Goal: Information Seeking & Learning: Learn about a topic

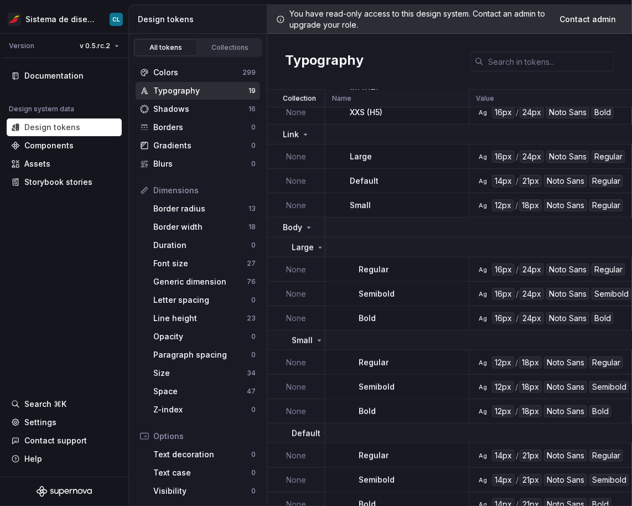
scroll to position [188, 0]
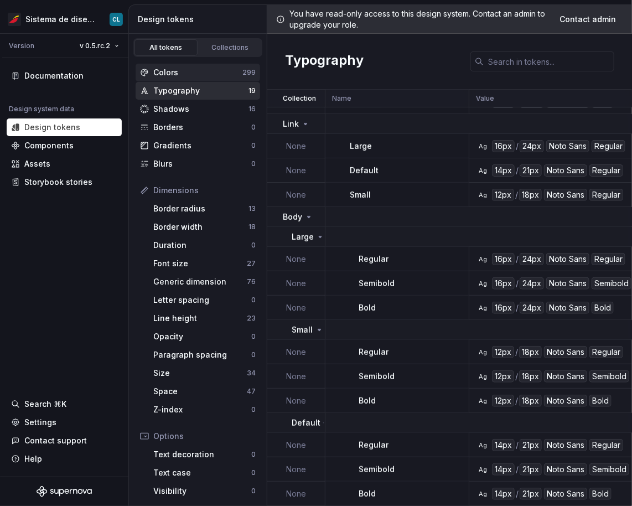
click at [175, 72] on div "Colors" at bounding box center [197, 72] width 89 height 11
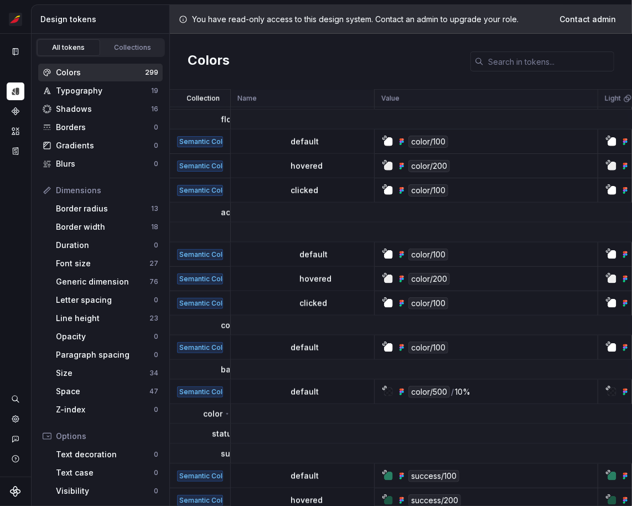
scroll to position [441, 0]
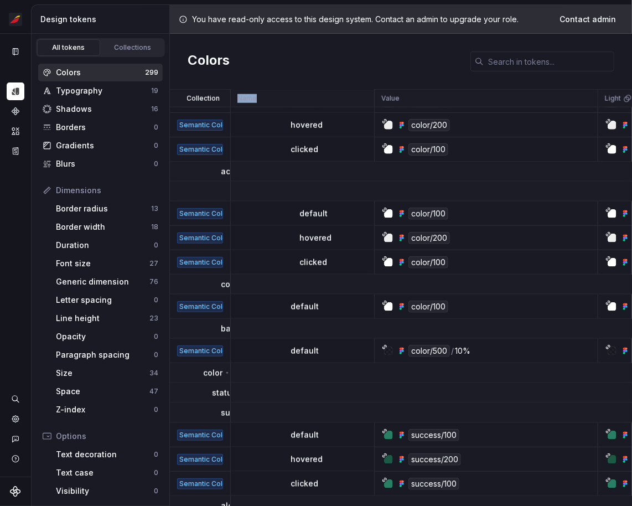
drag, startPoint x: 229, startPoint y: 105, endPoint x: 240, endPoint y: 83, distance: 24.7
click at [232, 104] on tr "Collection Name Value Light Collection Description Last updated" at bounding box center [586, 99] width 832 height 18
click at [107, 94] on div "Typography" at bounding box center [103, 90] width 95 height 11
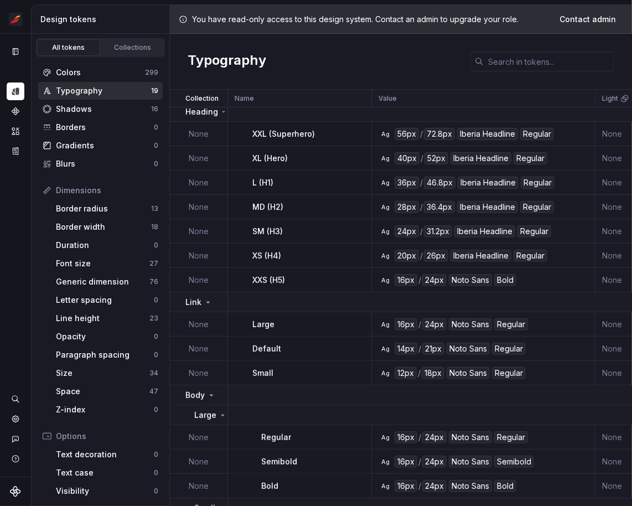
scroll to position [173, 0]
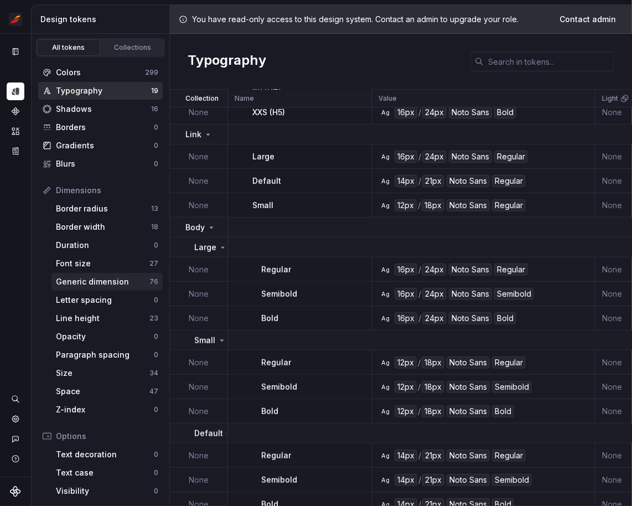
click at [75, 278] on div "Generic dimension" at bounding box center [102, 281] width 93 height 11
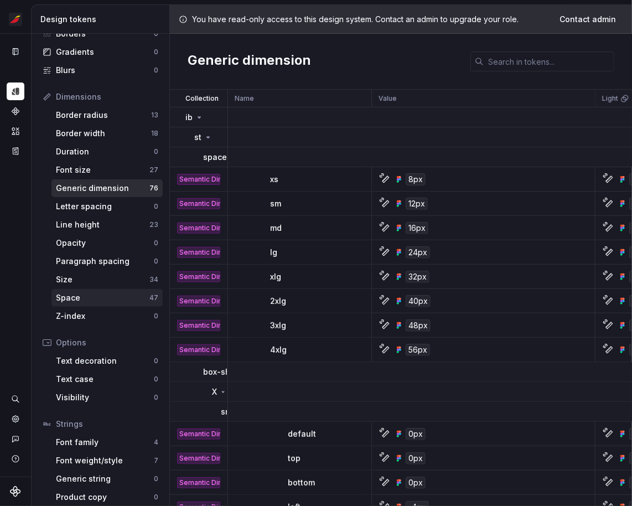
scroll to position [100, 0]
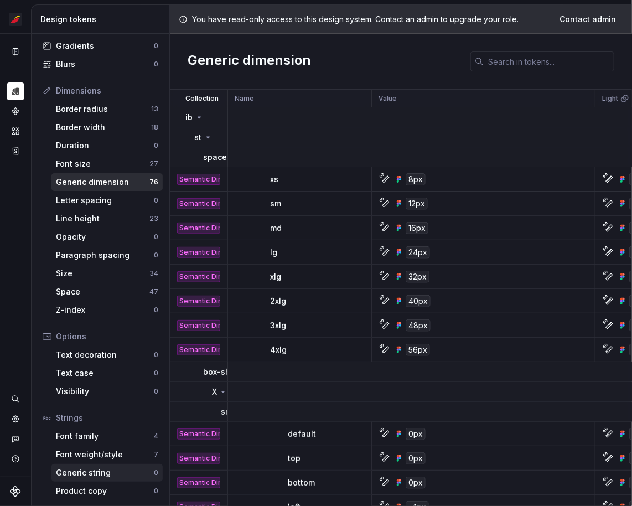
click at [121, 471] on div "Generic string" at bounding box center [105, 472] width 98 height 11
click at [26, 34] on button "Expand sidebar" at bounding box center [22, 33] width 15 height 15
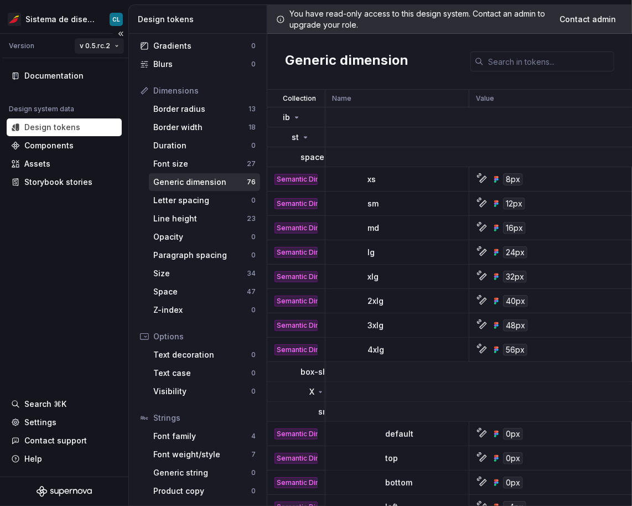
click at [112, 44] on html "Sistema de diseño Iberia CL Version v 0.5.rc.2 Documentation Design system data…" at bounding box center [316, 253] width 632 height 506
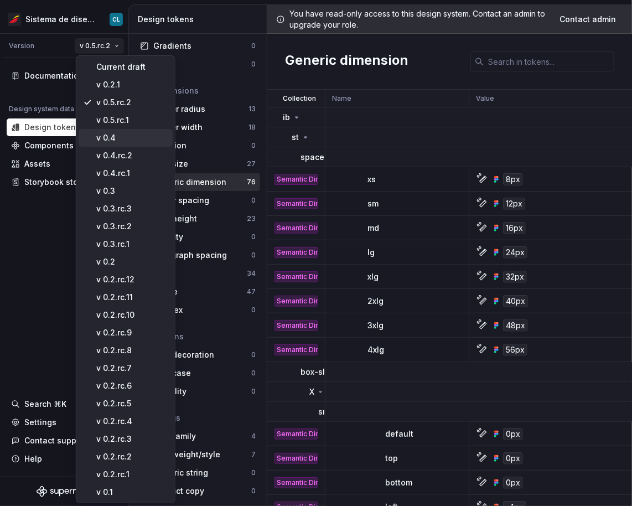
click at [126, 136] on div "v 0.4" at bounding box center [132, 137] width 72 height 11
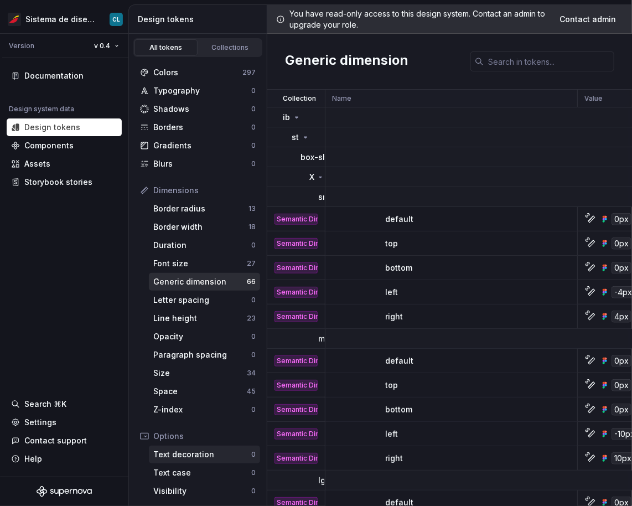
scroll to position [100, 0]
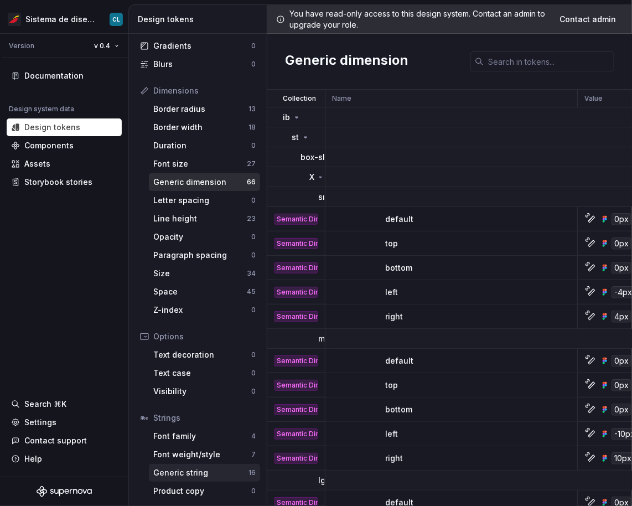
click at [208, 470] on div "Generic string" at bounding box center [200, 472] width 95 height 11
